Goal: Task Accomplishment & Management: Complete application form

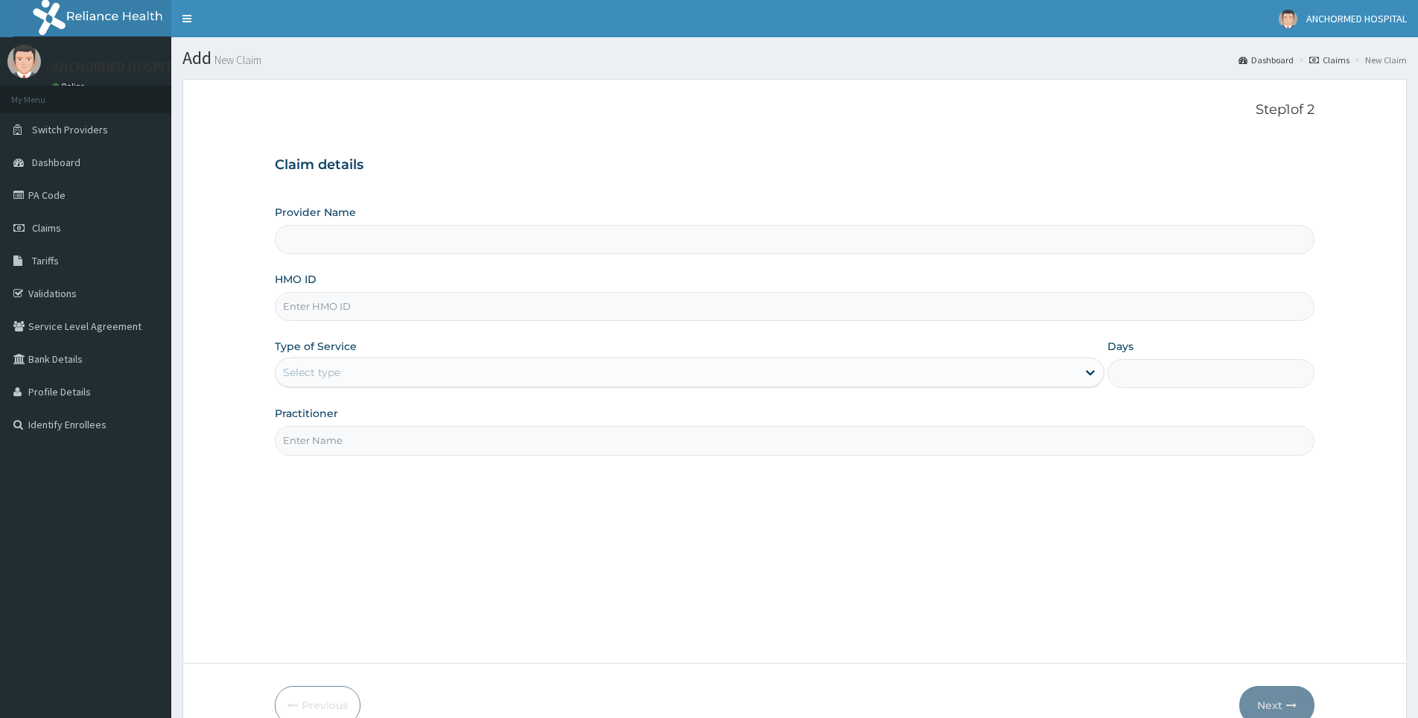
type input "ANCHORMED HOSPITAL"
click at [81, 163] on link "Dashboard" at bounding box center [85, 162] width 171 height 33
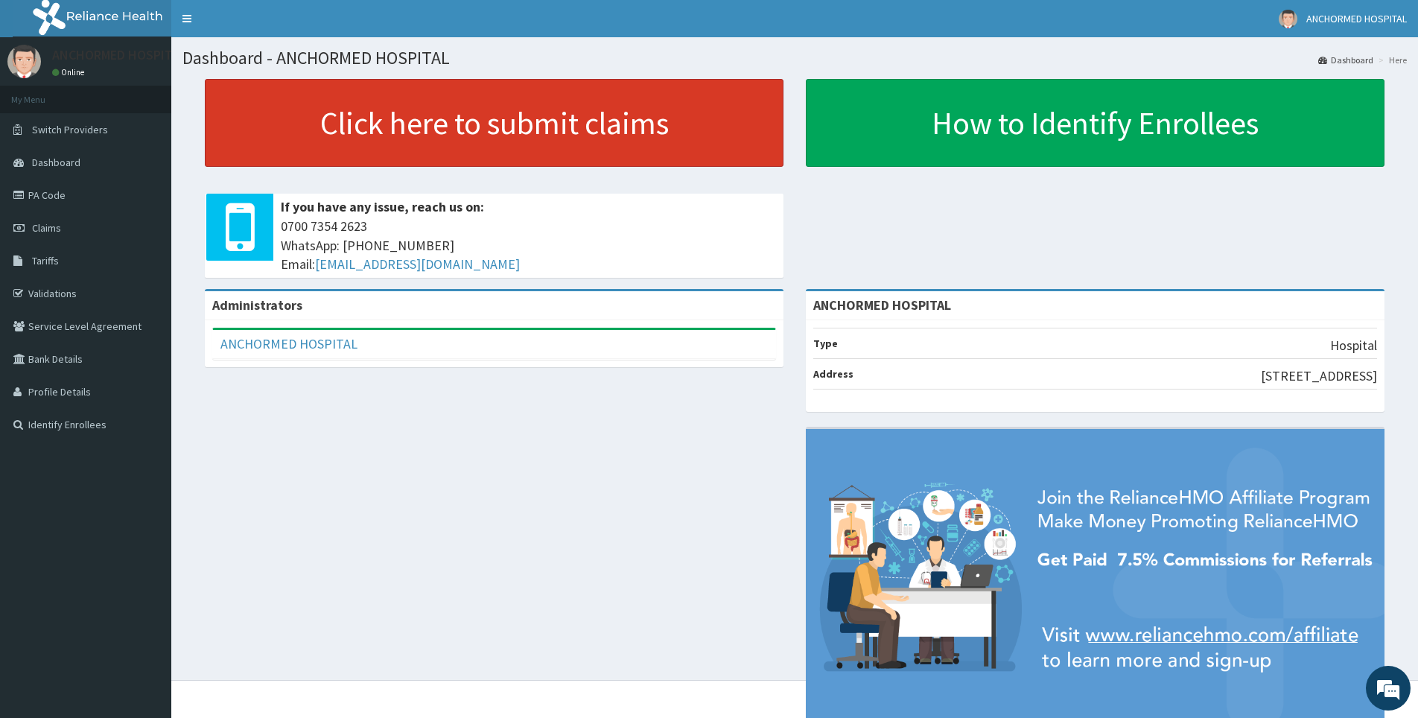
click at [454, 133] on link "Click here to submit claims" at bounding box center [494, 123] width 579 height 88
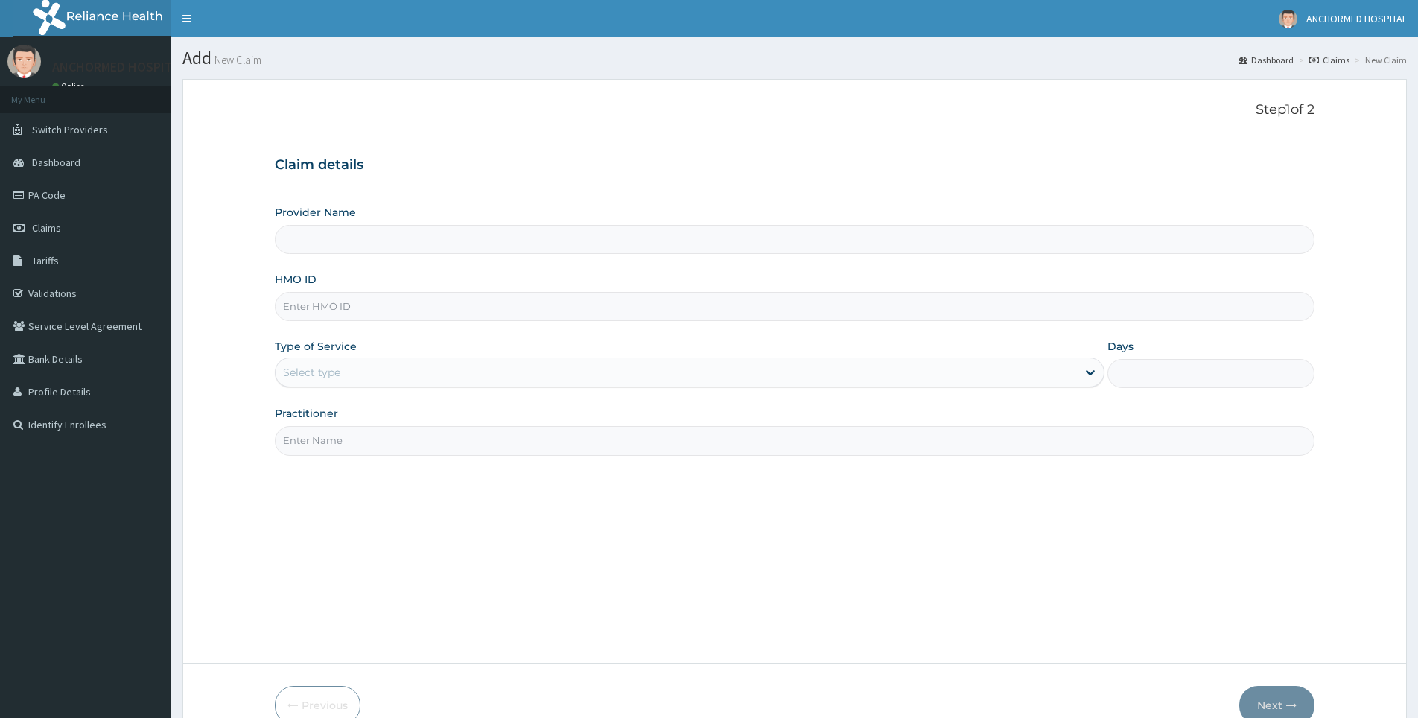
type input "ANCHORMED HOSPITAL"
type input "IFP/10211/A"
click at [320, 373] on div "Select type" at bounding box center [311, 372] width 57 height 15
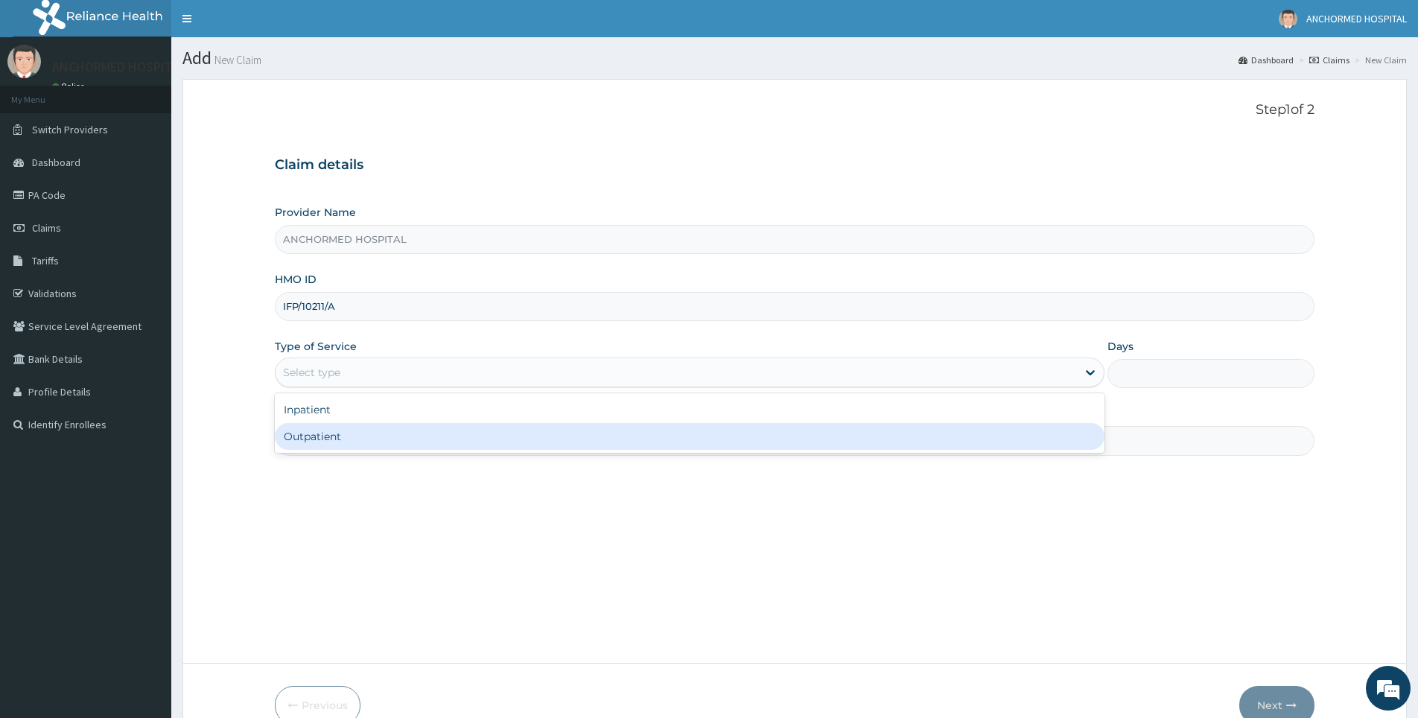
click at [324, 436] on div "Outpatient" at bounding box center [689, 436] width 829 height 27
type input "1"
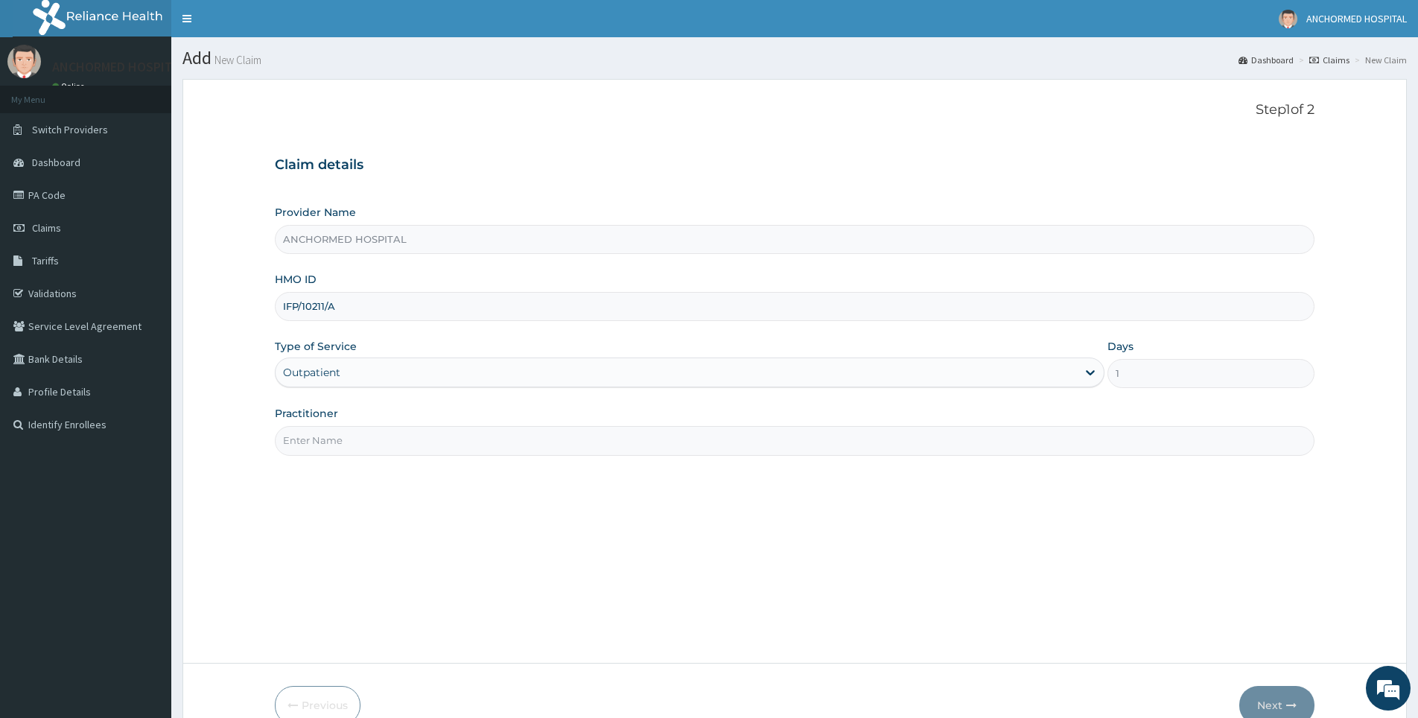
click at [313, 437] on input "Practitioner" at bounding box center [795, 440] width 1040 height 29
type input "Dr oluwole"
click at [1280, 702] on button "Next" at bounding box center [1276, 705] width 75 height 39
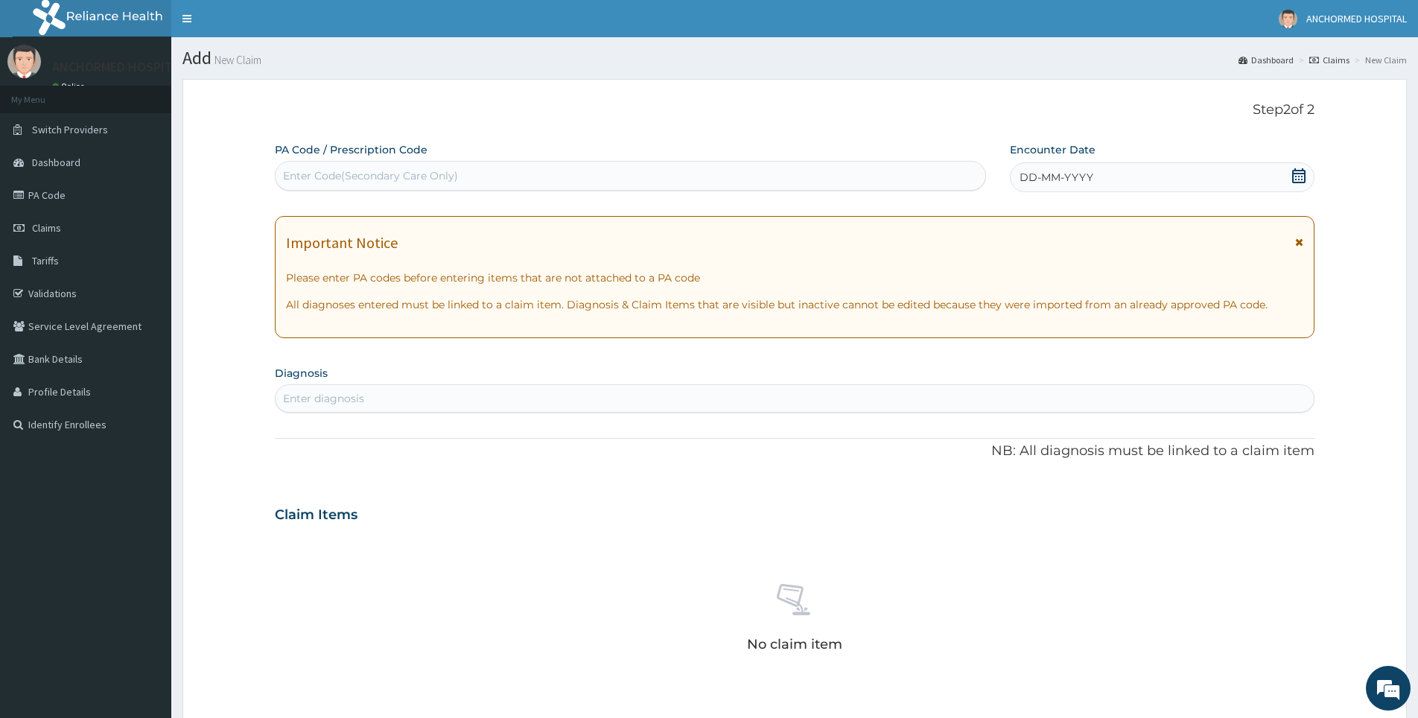
click at [331, 183] on div "Enter Code(Secondary Care Only)" at bounding box center [370, 175] width 175 height 15
paste input "PA/23E83C"
type input "PA/23E83C"
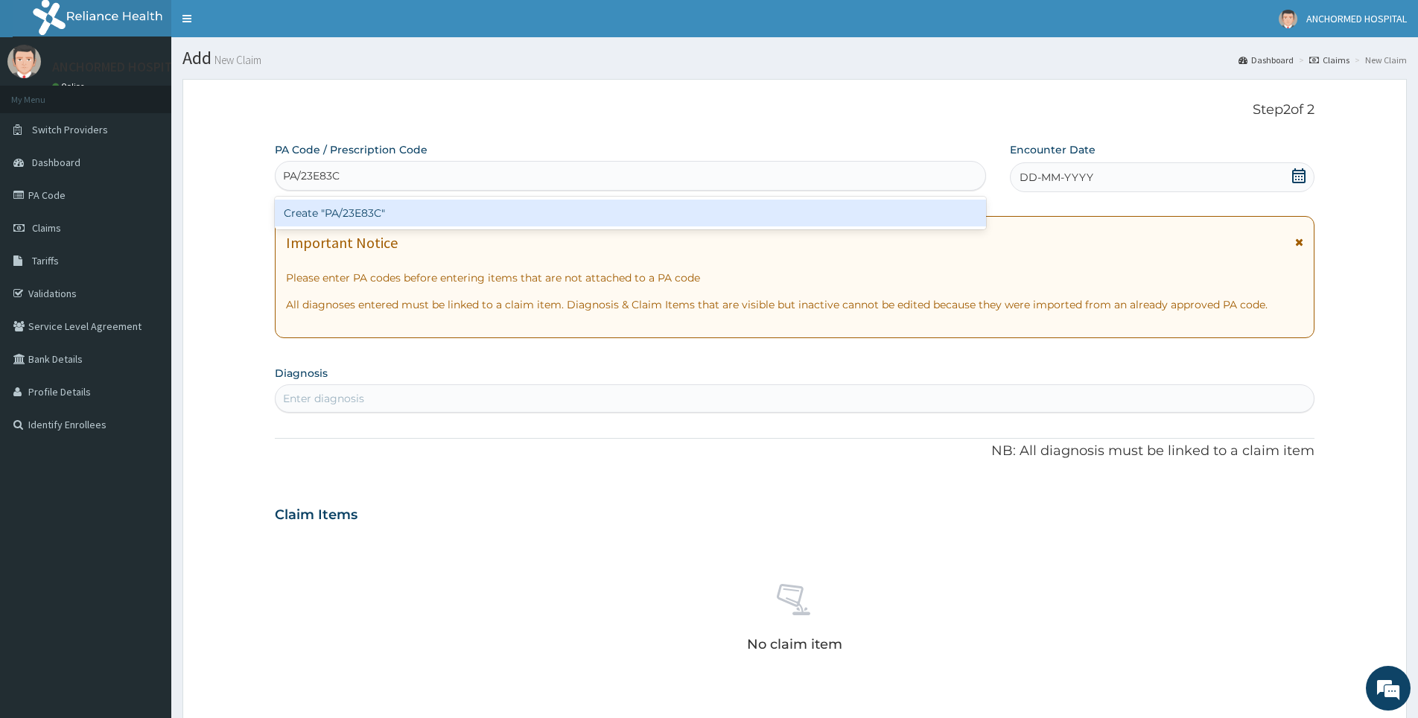
click at [343, 206] on div "Create "PA/23E83C"" at bounding box center [630, 213] width 711 height 27
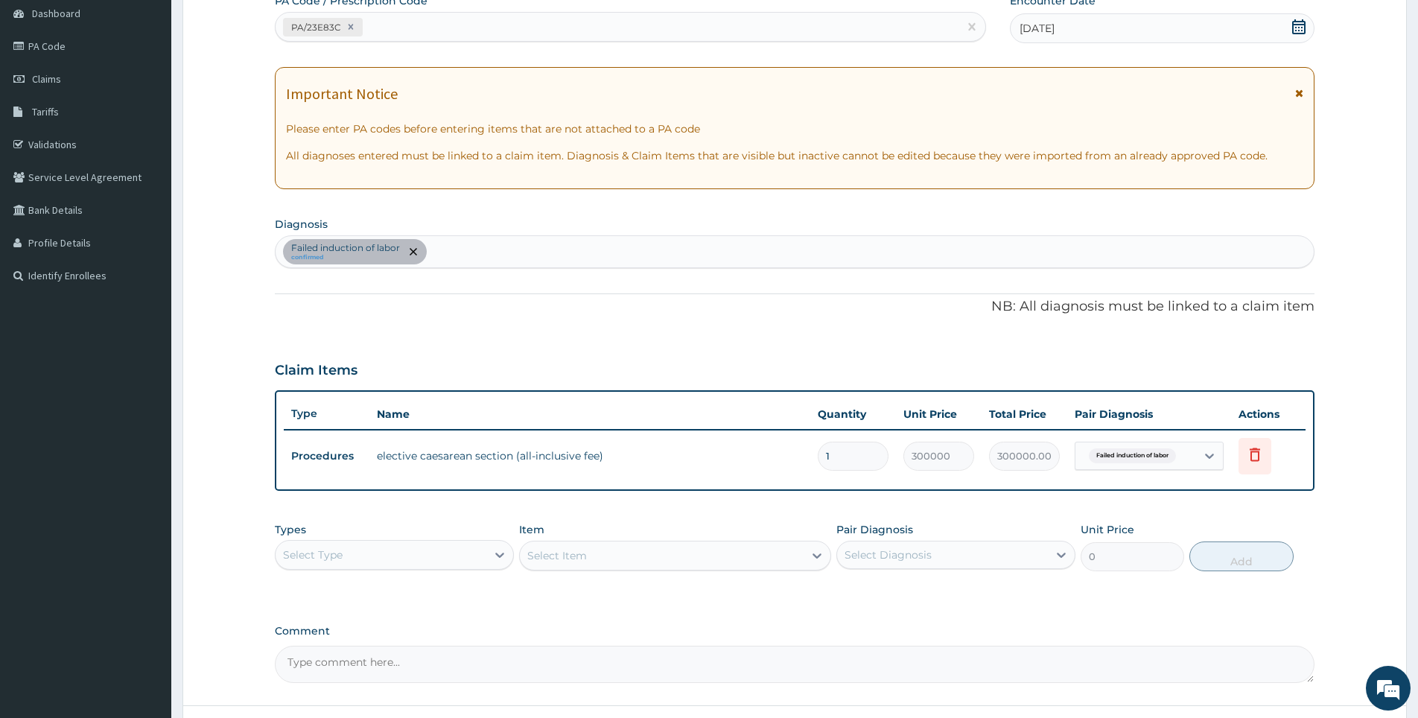
scroll to position [223, 0]
